Goal: Book appointment/travel/reservation

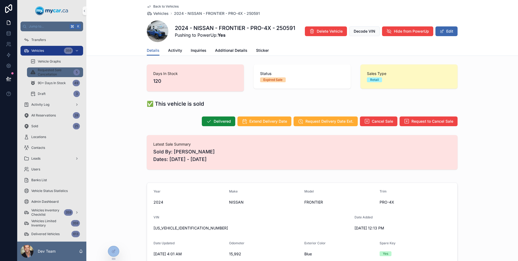
scroll to position [88, 0]
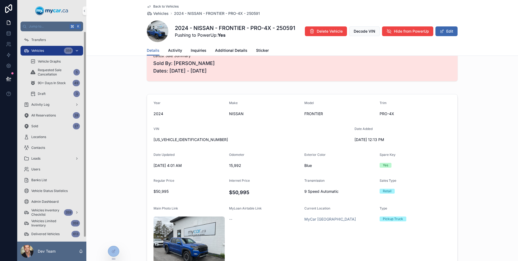
click at [36, 54] on div "Vehicles 359" at bounding box center [52, 50] width 56 height 9
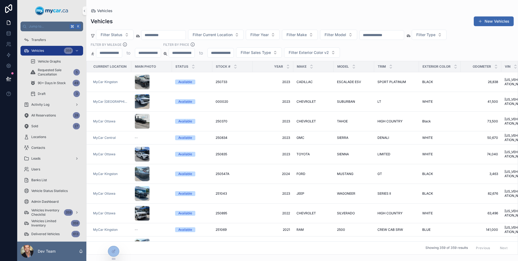
click at [393, 37] on input "text" at bounding box center [382, 35] width 44 height 8
type input "*****"
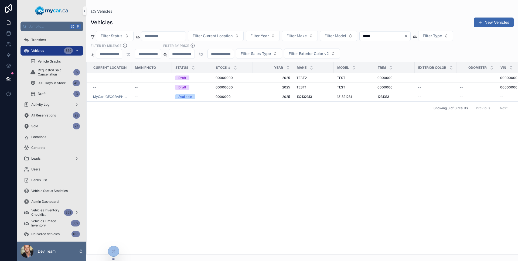
click at [270, 103] on div "Showing 3 of 3 results Previous Next" at bounding box center [302, 107] width 431 height 13
click at [268, 100] on td "2025 2025" at bounding box center [273, 96] width 40 height 9
click at [268, 99] on td "2025 2025" at bounding box center [273, 96] width 40 height 9
click at [268, 97] on span "2025" at bounding box center [273, 97] width 34 height 4
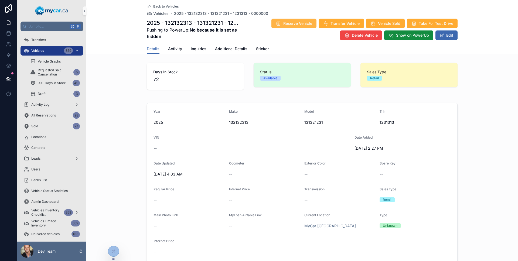
click at [296, 24] on span "Reserve Vehicle" at bounding box center [297, 23] width 29 height 5
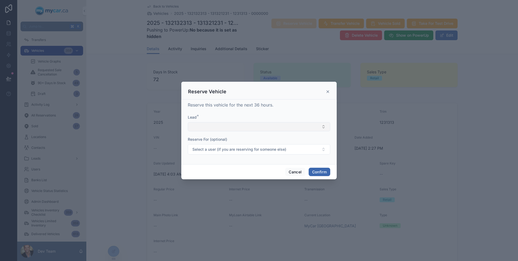
click at [274, 125] on button "Select Button" at bounding box center [259, 126] width 142 height 9
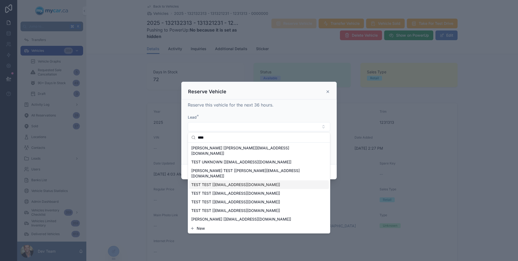
type input "****"
click at [241, 181] on div "TEST TEST [[EMAIL_ADDRESS][DOMAIN_NAME]]" at bounding box center [259, 185] width 140 height 9
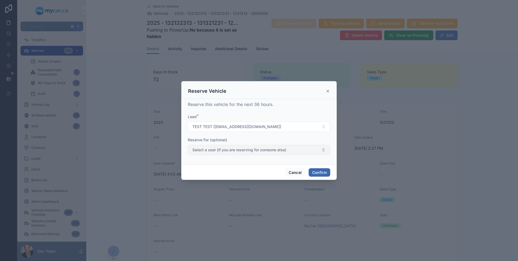
click at [237, 149] on span "Select a user (if you are reserving for someone else)" at bounding box center [239, 149] width 94 height 5
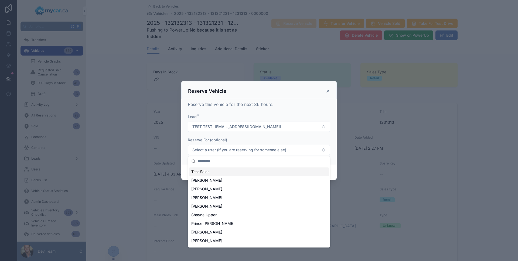
click at [255, 140] on div "Reserve For (optional)" at bounding box center [259, 139] width 142 height 5
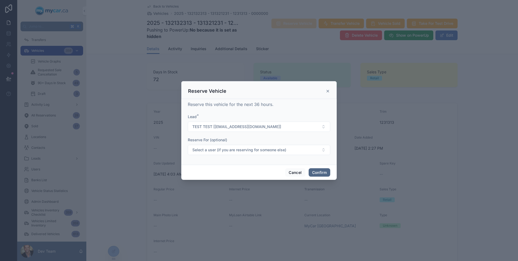
click at [315, 173] on button "Confirm" at bounding box center [320, 172] width 22 height 9
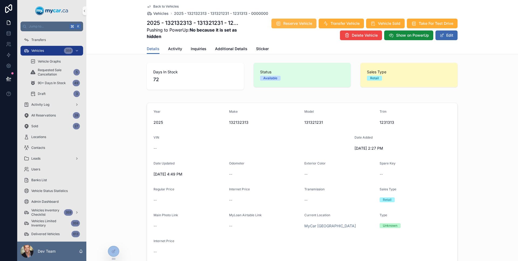
click at [308, 23] on span "Reserve Vehicle" at bounding box center [297, 23] width 29 height 5
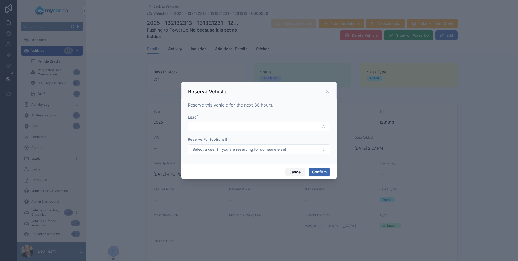
click at [298, 171] on button "Cancel" at bounding box center [295, 172] width 20 height 9
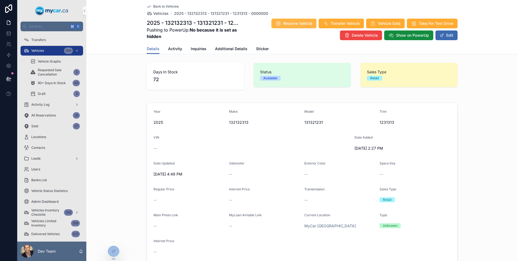
click at [297, 25] on span "Reserve Vehicle" at bounding box center [297, 23] width 29 height 5
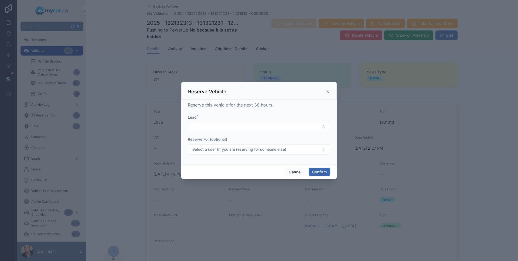
click at [272, 120] on div "Lead *" at bounding box center [259, 123] width 142 height 17
click at [272, 122] on div "Lead *" at bounding box center [259, 123] width 142 height 17
click at [272, 124] on button "Select Button" at bounding box center [259, 126] width 142 height 9
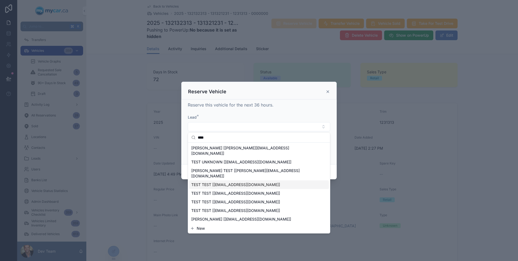
type input "****"
click at [247, 181] on div "TEST TEST [[EMAIL_ADDRESS][DOMAIN_NAME]]" at bounding box center [259, 185] width 140 height 9
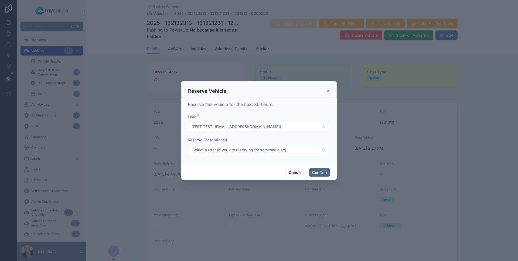
click at [317, 171] on button "Confirm" at bounding box center [320, 172] width 22 height 9
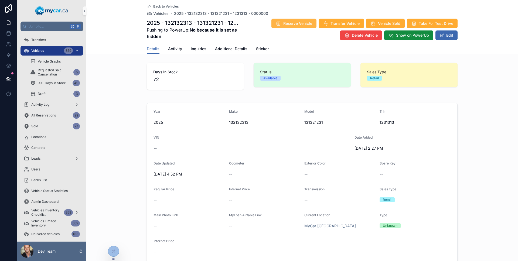
click at [290, 22] on span "Reserve Vehicle" at bounding box center [297, 23] width 29 height 5
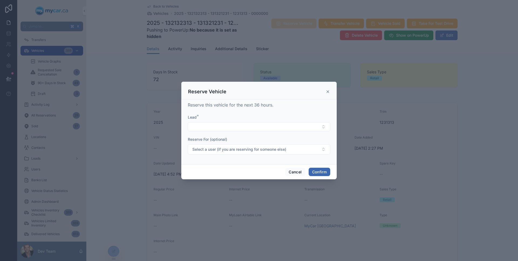
click at [274, 119] on div "Lead *" at bounding box center [259, 117] width 142 height 5
click at [274, 121] on div "Lead *" at bounding box center [259, 123] width 142 height 17
click at [273, 125] on button "Select Button" at bounding box center [259, 126] width 142 height 9
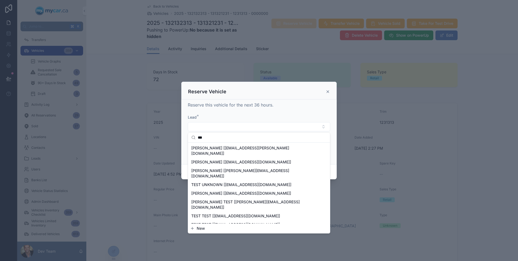
type input "***"
click at [243, 220] on div "TEST TEST [[EMAIL_ADDRESS][DOMAIN_NAME]]" at bounding box center [259, 224] width 140 height 9
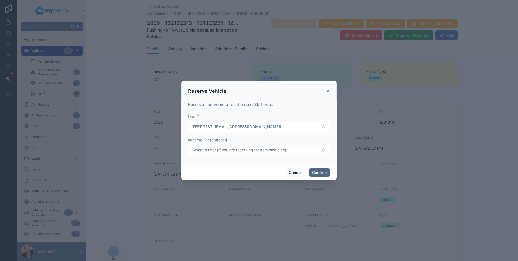
click at [324, 170] on button "Confirm" at bounding box center [320, 172] width 22 height 9
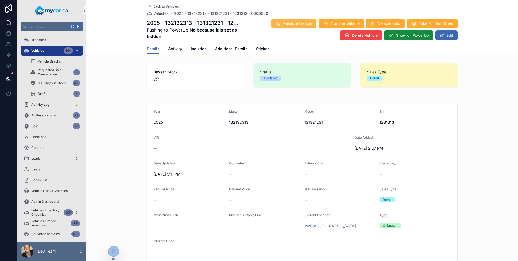
click at [307, 24] on span "Reserve Vehicle" at bounding box center [297, 23] width 29 height 5
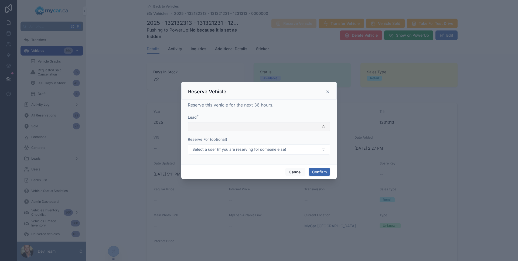
click at [282, 130] on button "Select Button" at bounding box center [259, 126] width 142 height 9
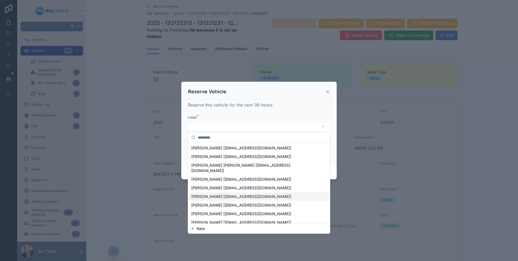
scroll to position [7, 0]
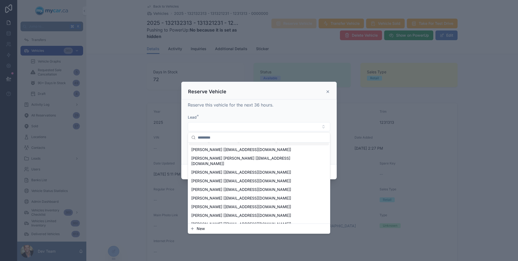
click at [244, 138] on input "text" at bounding box center [262, 138] width 129 height 10
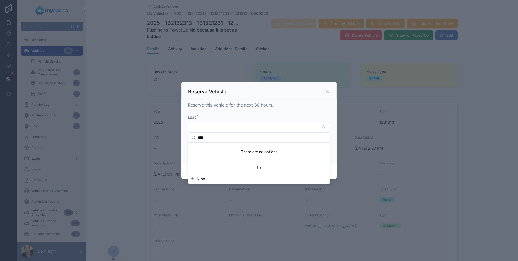
scroll to position [0, 0]
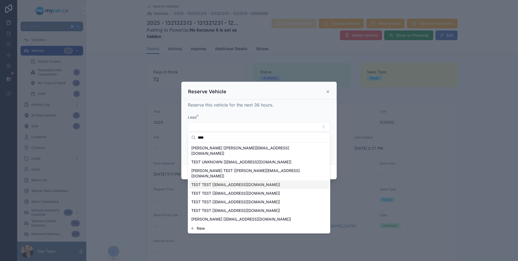
type input "****"
click at [287, 189] on div "TEST TEST [[EMAIL_ADDRESS][DOMAIN_NAME]]" at bounding box center [259, 193] width 140 height 9
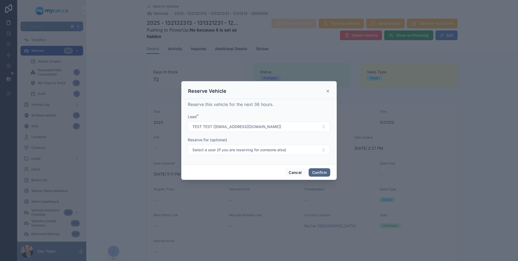
click at [309, 173] on button "Confirm" at bounding box center [320, 172] width 22 height 9
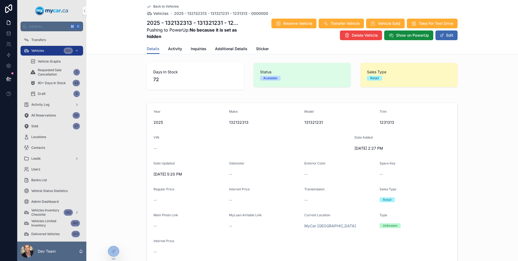
click at [180, 50] on div "Details Activity Inquiries Additional Details Sticker" at bounding box center [302, 49] width 311 height 10
click at [178, 49] on span "Activity" at bounding box center [175, 48] width 14 height 5
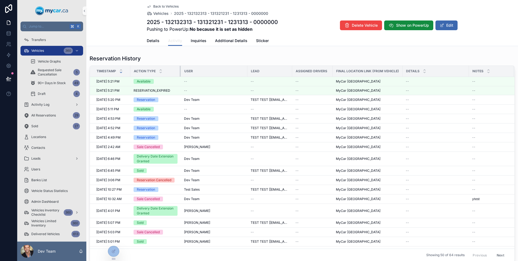
drag, startPoint x: 173, startPoint y: 71, endPoint x: 183, endPoint y: 73, distance: 10.2
click at [183, 73] on tr "Timestamp Action Type User Lead Assigned Drivers Final Location Link (from Vehi…" at bounding box center [449, 71] width 719 height 11
click at [114, 248] on div at bounding box center [113, 251] width 11 height 10
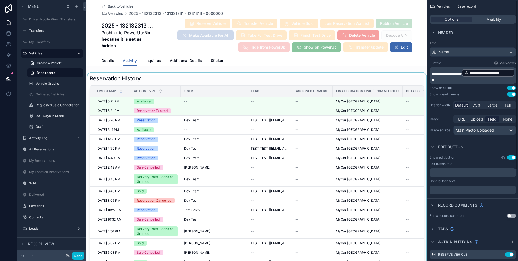
click at [277, 79] on div at bounding box center [256, 179] width 341 height 212
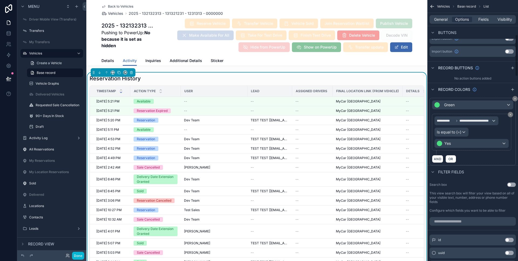
scroll to position [111, 0]
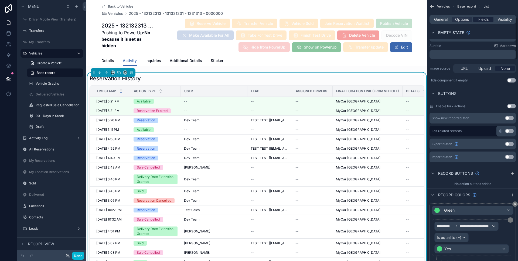
click at [485, 22] on span "Fields" at bounding box center [483, 19] width 10 height 5
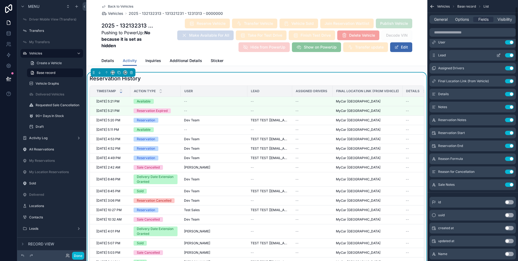
scroll to position [0, 0]
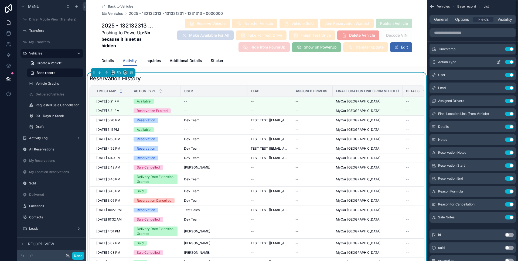
click at [499, 62] on icon "scrollable content" at bounding box center [498, 62] width 4 height 4
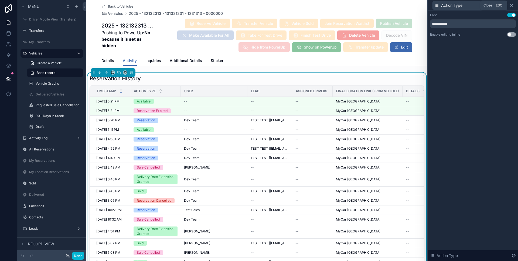
click at [512, 5] on icon at bounding box center [511, 5] width 4 height 4
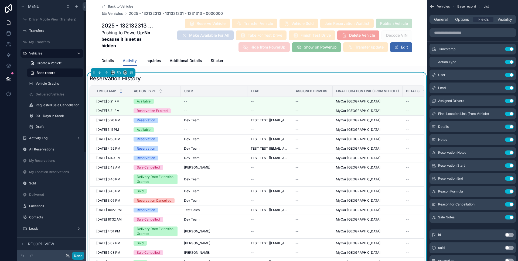
click at [74, 255] on button "Done" at bounding box center [78, 256] width 12 height 8
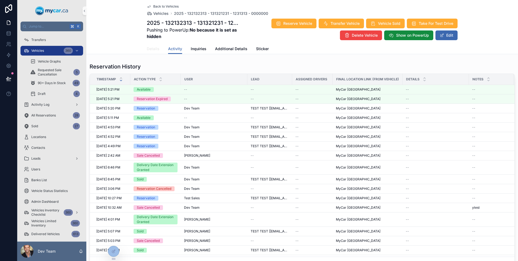
click at [156, 49] on span "Details" at bounding box center [153, 48] width 13 height 5
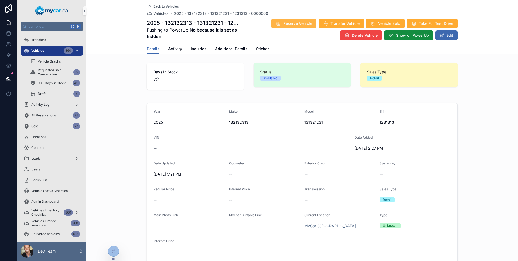
click at [300, 23] on span "Reserve Vehicle" at bounding box center [297, 23] width 29 height 5
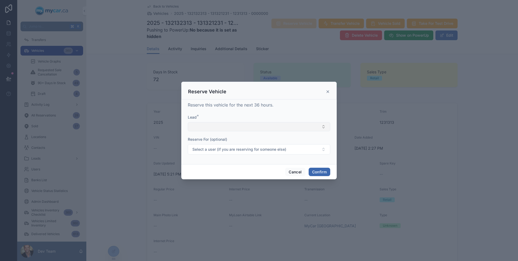
click at [265, 126] on button "Select Button" at bounding box center [259, 126] width 142 height 9
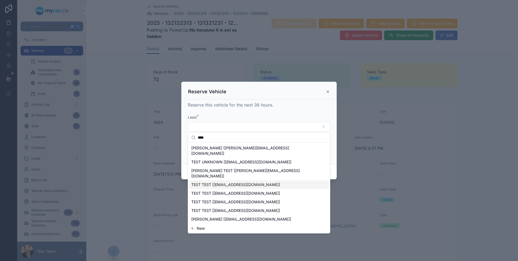
type input "****"
click at [235, 182] on span "TEST TEST [[EMAIL_ADDRESS][DOMAIN_NAME]]" at bounding box center [235, 184] width 89 height 5
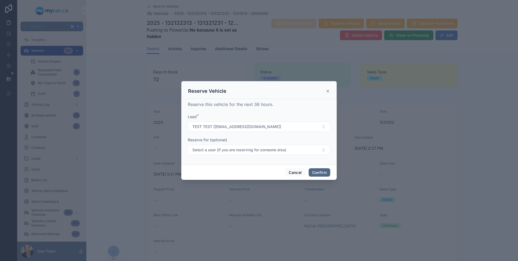
click at [323, 172] on button "Confirm" at bounding box center [320, 172] width 22 height 9
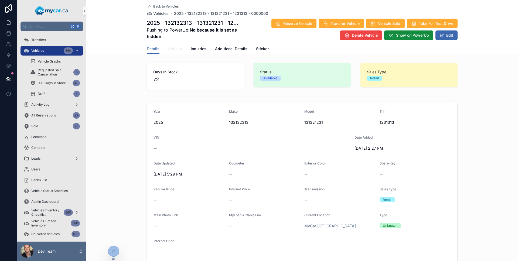
click at [176, 52] on link "Activity" at bounding box center [175, 49] width 14 height 11
